Goal: Task Accomplishment & Management: Complete application form

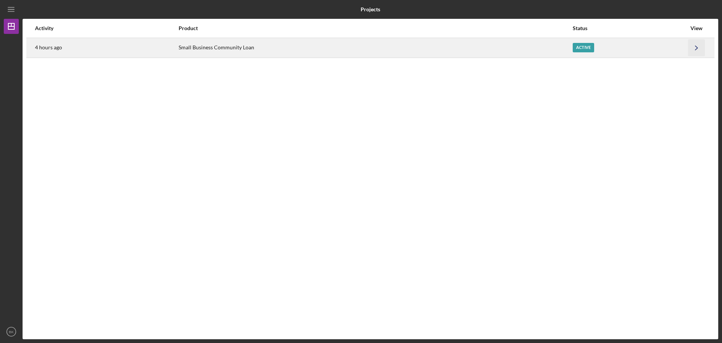
click at [697, 41] on icon "Icon/Navigate" at bounding box center [697, 47] width 17 height 17
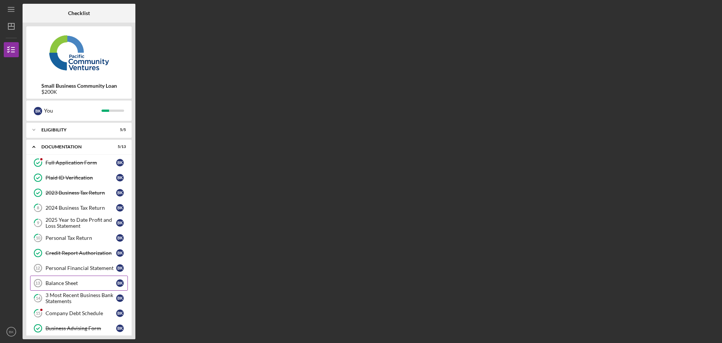
click at [78, 285] on div "Balance Sheet" at bounding box center [81, 283] width 71 height 6
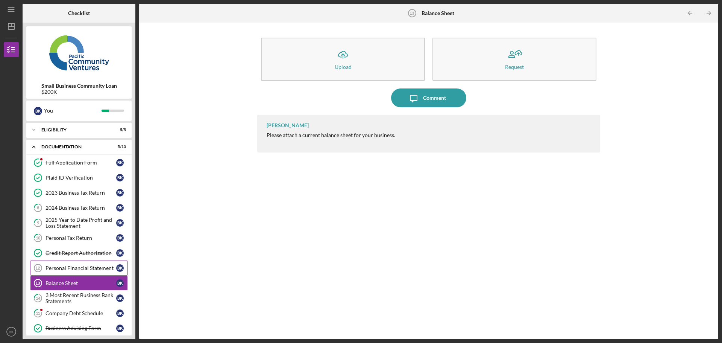
click at [86, 270] on div "Personal Financial Statement" at bounding box center [81, 268] width 71 height 6
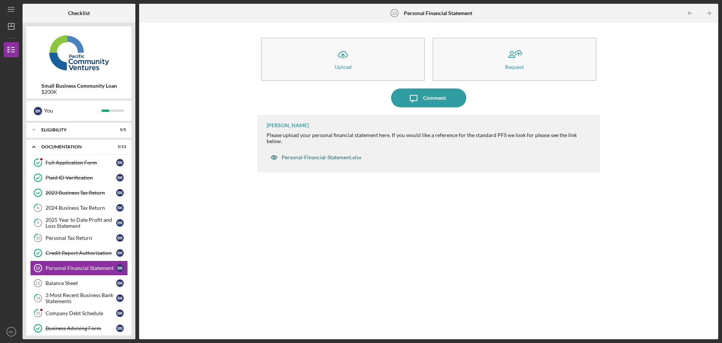
click at [311, 150] on div "Personal-Financial-Statement.xlsx" at bounding box center [316, 157] width 99 height 15
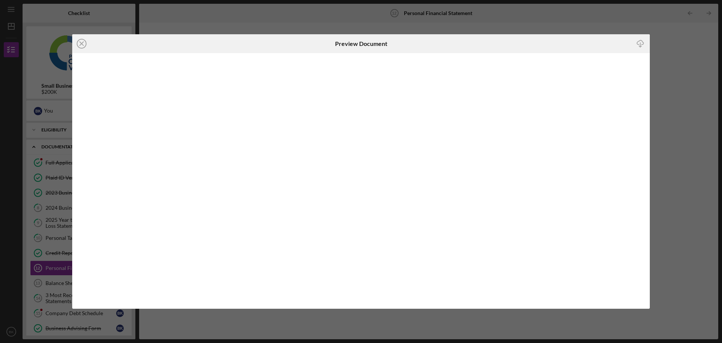
click at [641, 42] on icon "Icon/Download" at bounding box center [640, 43] width 17 height 17
click at [684, 54] on div "Icon/Close Preview Document Icon/Download" at bounding box center [361, 171] width 722 height 343
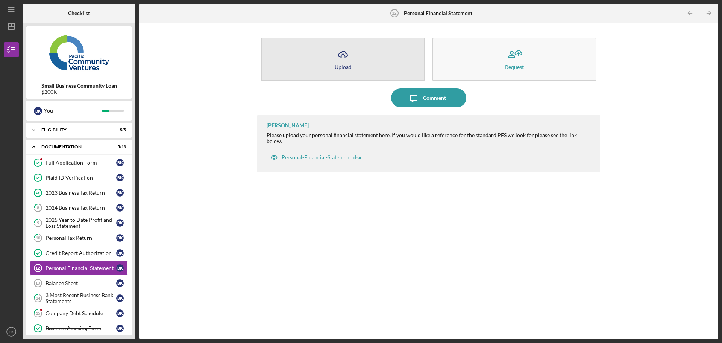
click at [342, 52] on icon "button" at bounding box center [343, 54] width 9 height 6
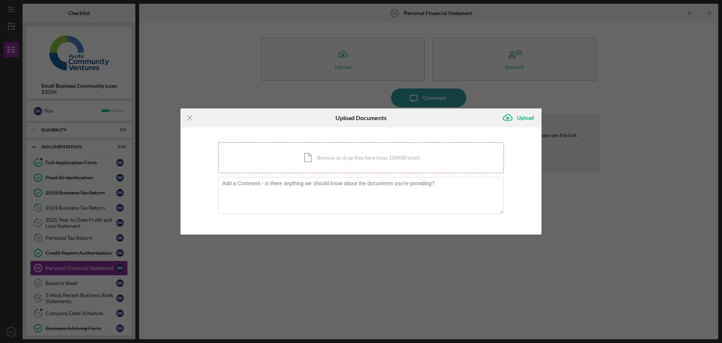
click at [331, 169] on div "Icon/Document Browse or drag files here (max 100MB total) Tap to choose files o…" at bounding box center [361, 157] width 286 height 31
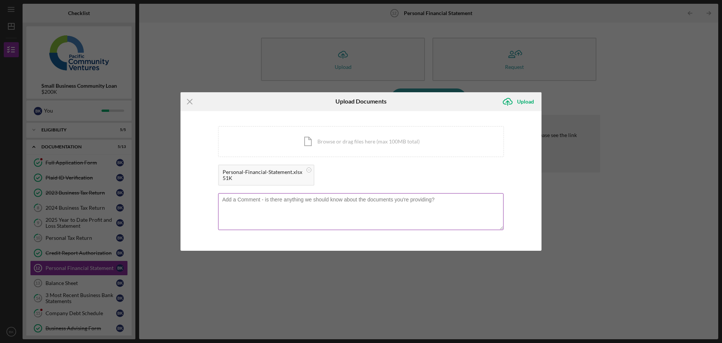
click at [344, 213] on textarea at bounding box center [361, 211] width 286 height 37
type textarea "i dont have any personal debt"
click at [512, 98] on icon "Icon/Upload" at bounding box center [508, 101] width 19 height 19
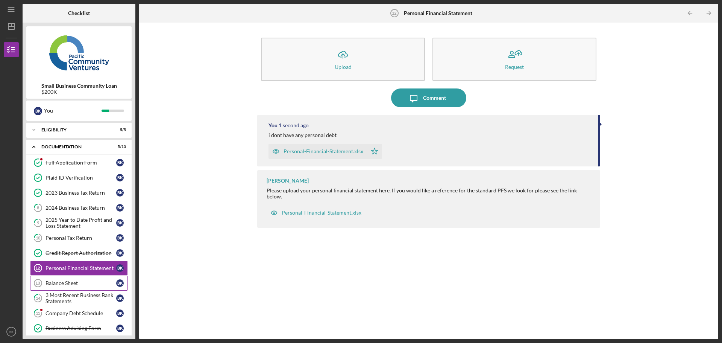
click at [61, 278] on link "Balance Sheet 13 Balance Sheet B K" at bounding box center [79, 282] width 98 height 15
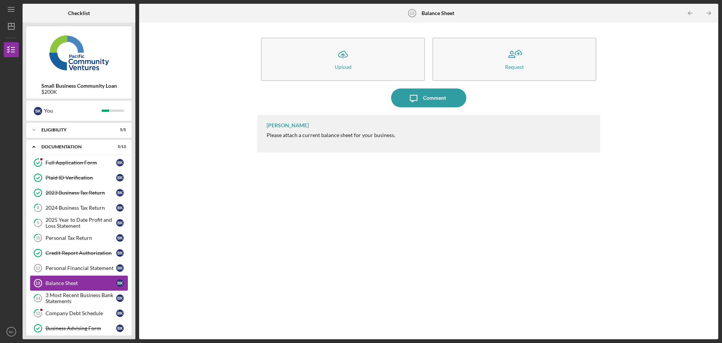
click at [66, 280] on div "Balance Sheet" at bounding box center [81, 283] width 71 height 6
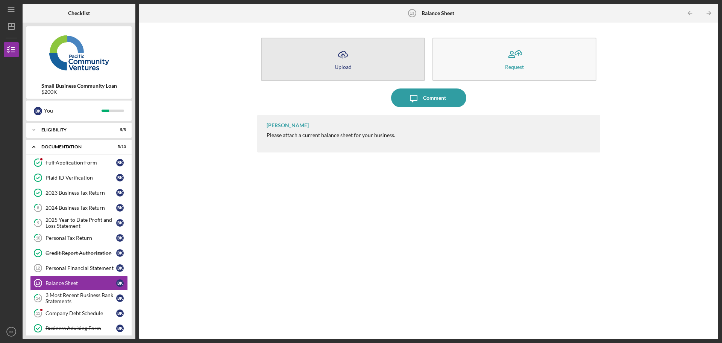
click at [353, 49] on button "Icon/Upload Upload" at bounding box center [343, 59] width 164 height 43
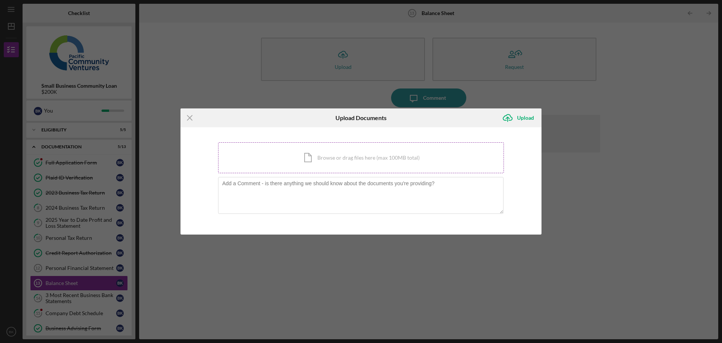
click at [366, 157] on div "Icon/Document Browse or drag files here (max 100MB total) Tap to choose files o…" at bounding box center [361, 157] width 286 height 31
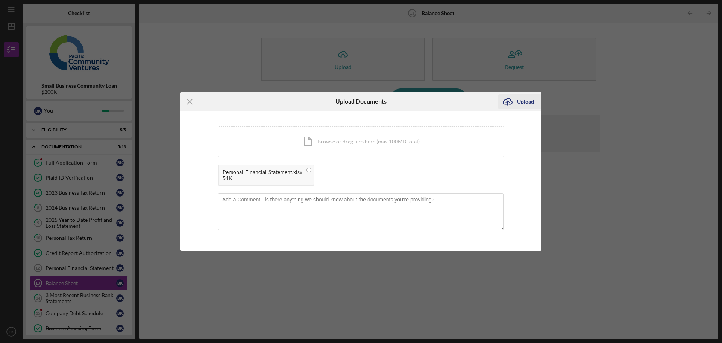
click at [525, 103] on div "Upload" at bounding box center [525, 101] width 17 height 15
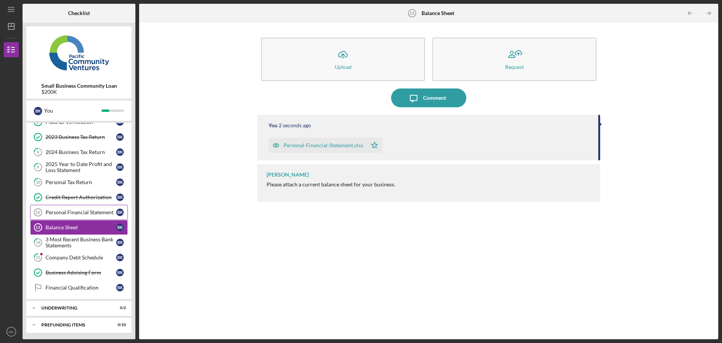
scroll to position [57, 0]
click at [84, 259] on div "Company Debt Schedule" at bounding box center [81, 256] width 71 height 6
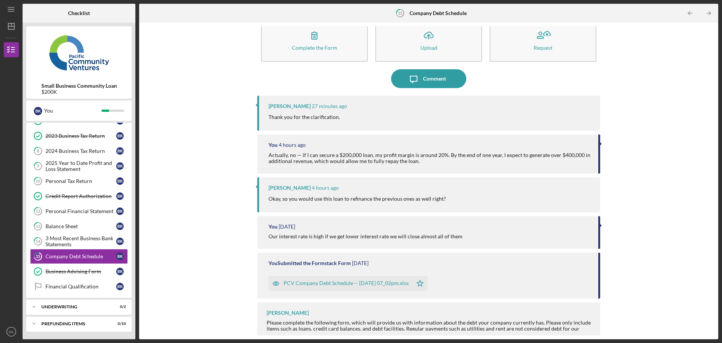
scroll to position [30, 0]
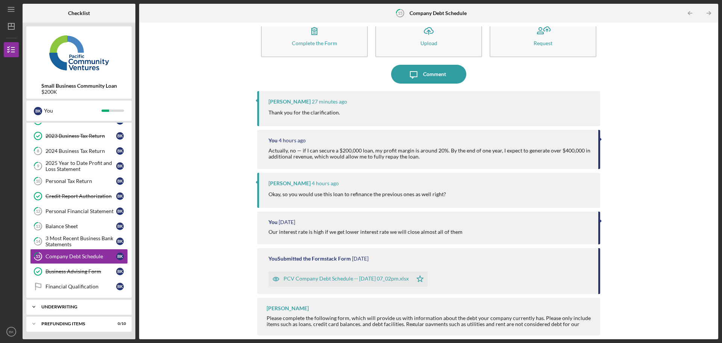
click at [86, 311] on div "Icon/Expander Underwriting 0 / 2" at bounding box center [78, 306] width 105 height 15
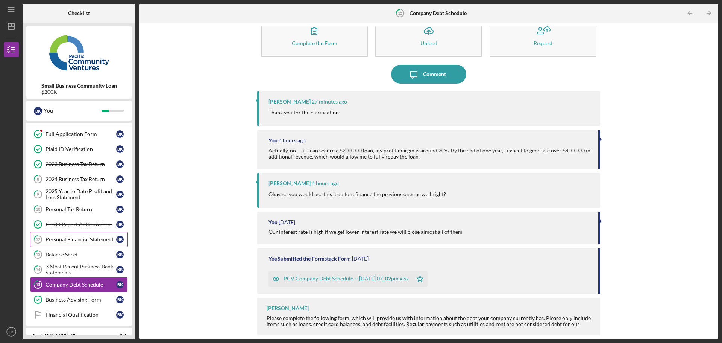
scroll to position [0, 0]
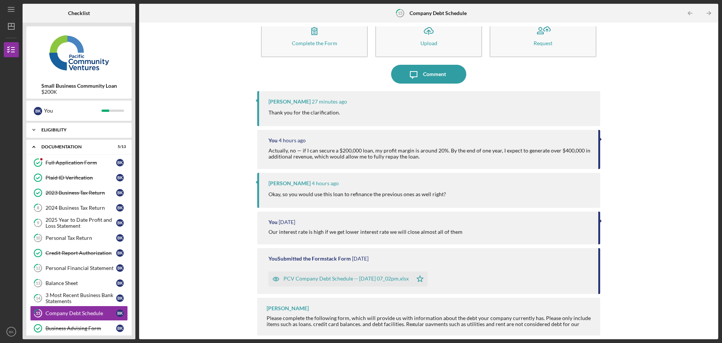
click at [90, 128] on div "Eligibility" at bounding box center [81, 130] width 81 height 5
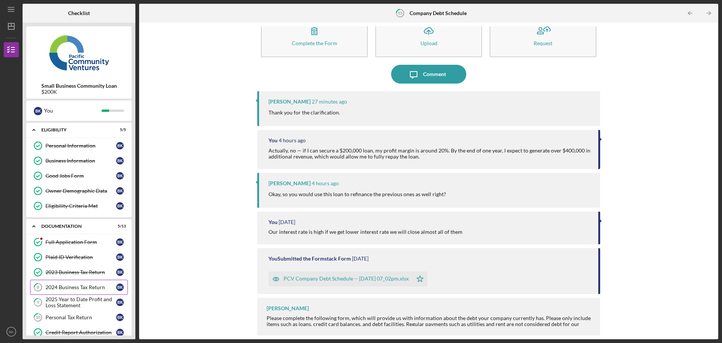
click at [90, 288] on div "2024 Business Tax Return" at bounding box center [81, 287] width 71 height 6
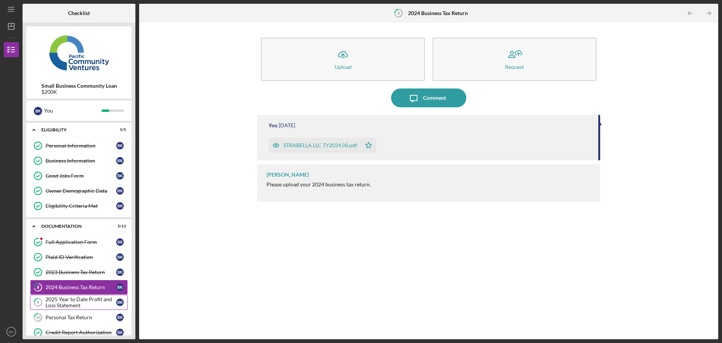
click at [79, 303] on div "2025 Year to Date Profit and Loss Statement" at bounding box center [81, 302] width 71 height 12
